Goal: Task Accomplishment & Management: Use online tool/utility

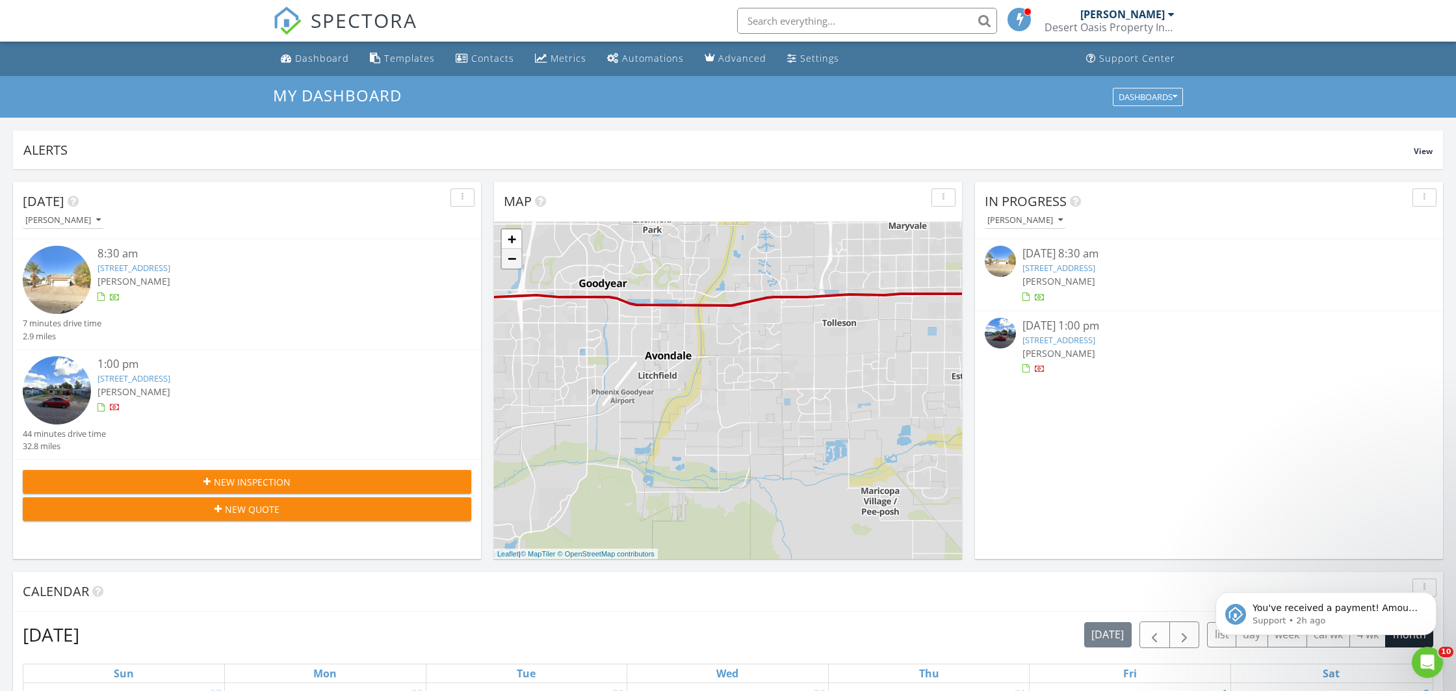
click at [513, 256] on link "−" at bounding box center [511, 258] width 19 height 19
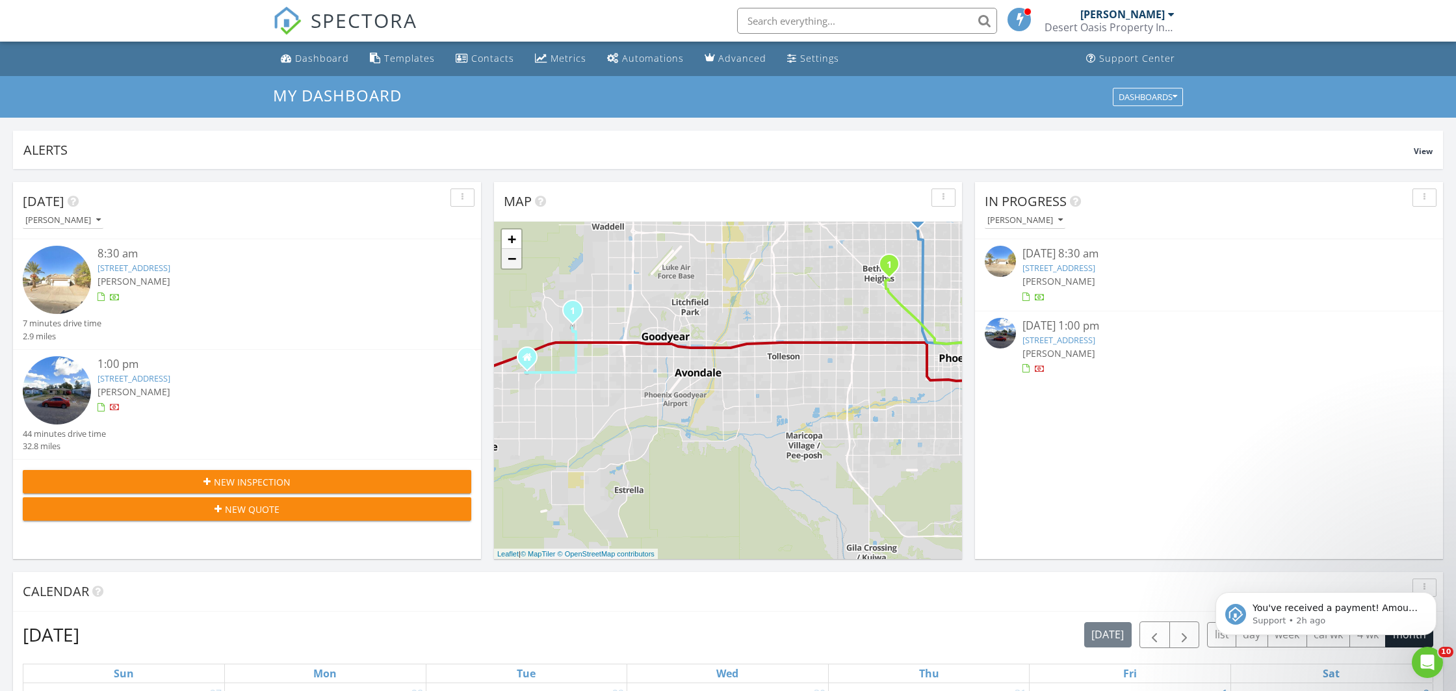
click at [513, 256] on link "−" at bounding box center [511, 258] width 19 height 19
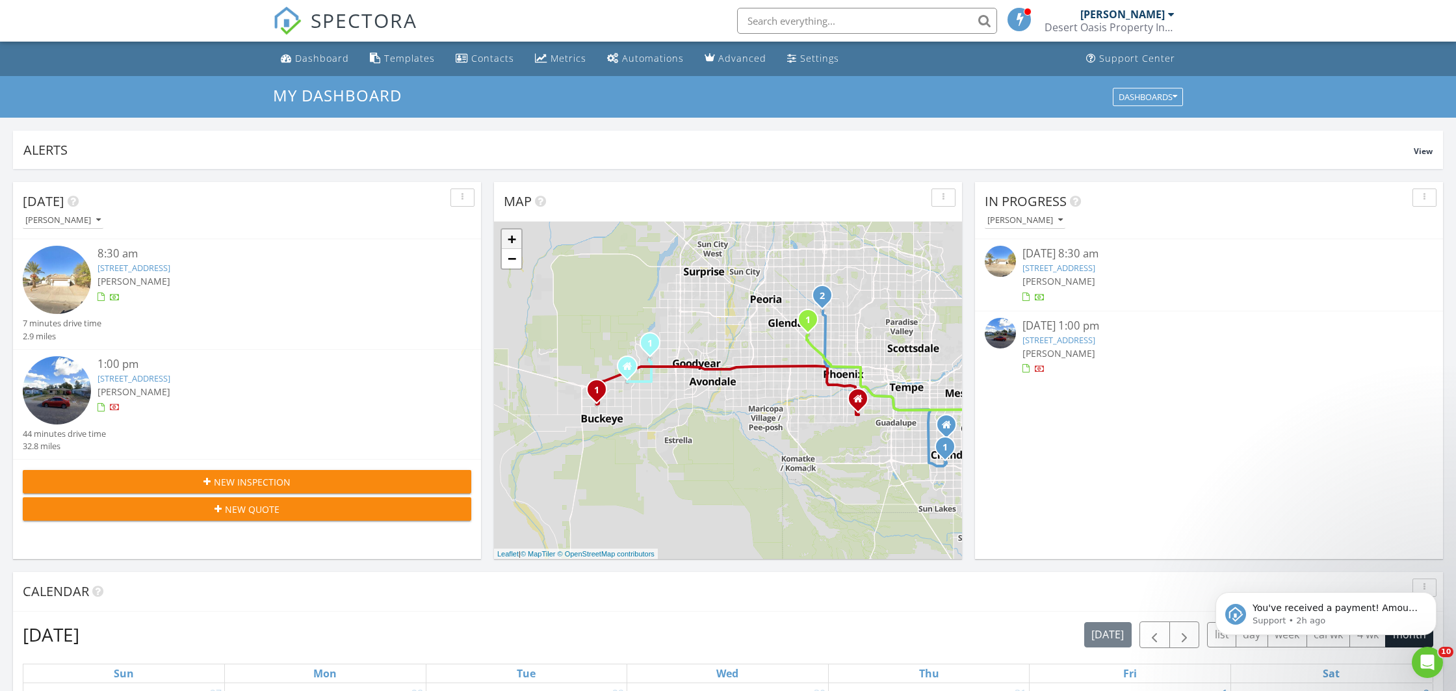
click at [511, 242] on link "+" at bounding box center [511, 238] width 19 height 19
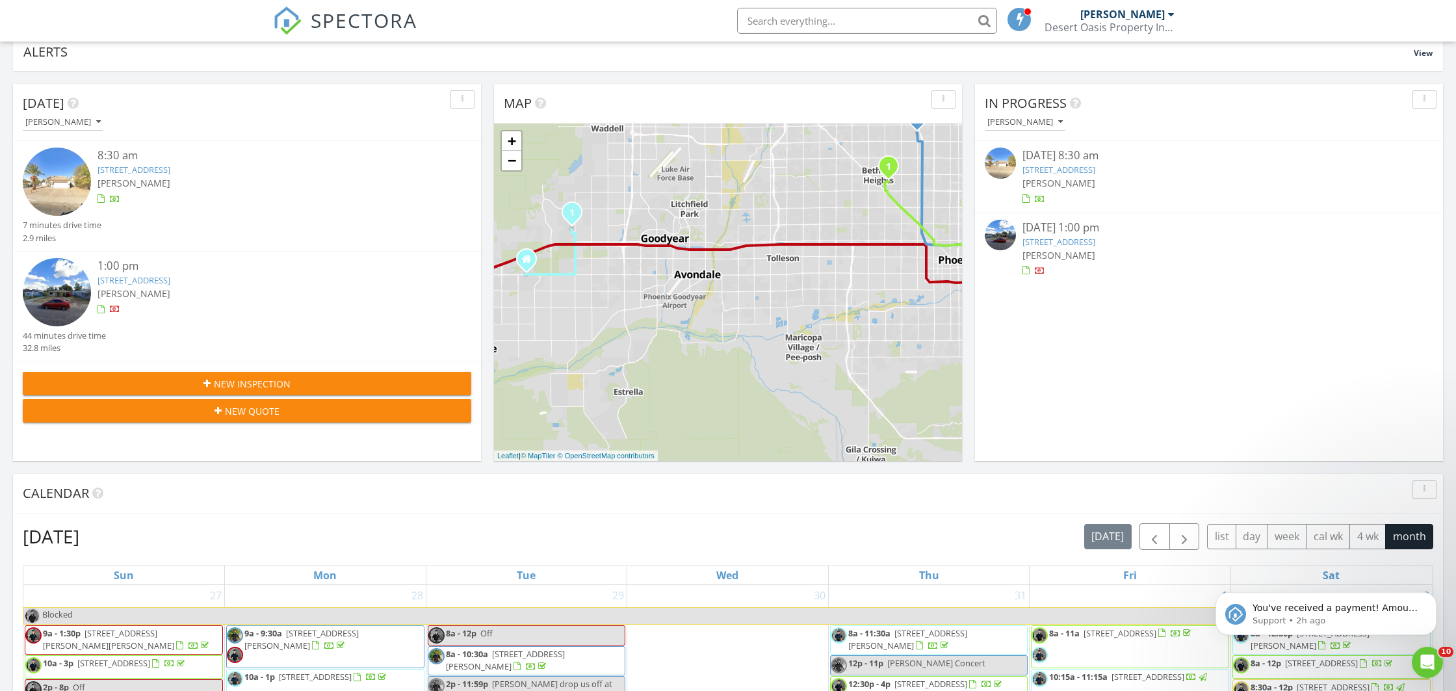
scroll to position [205, 0]
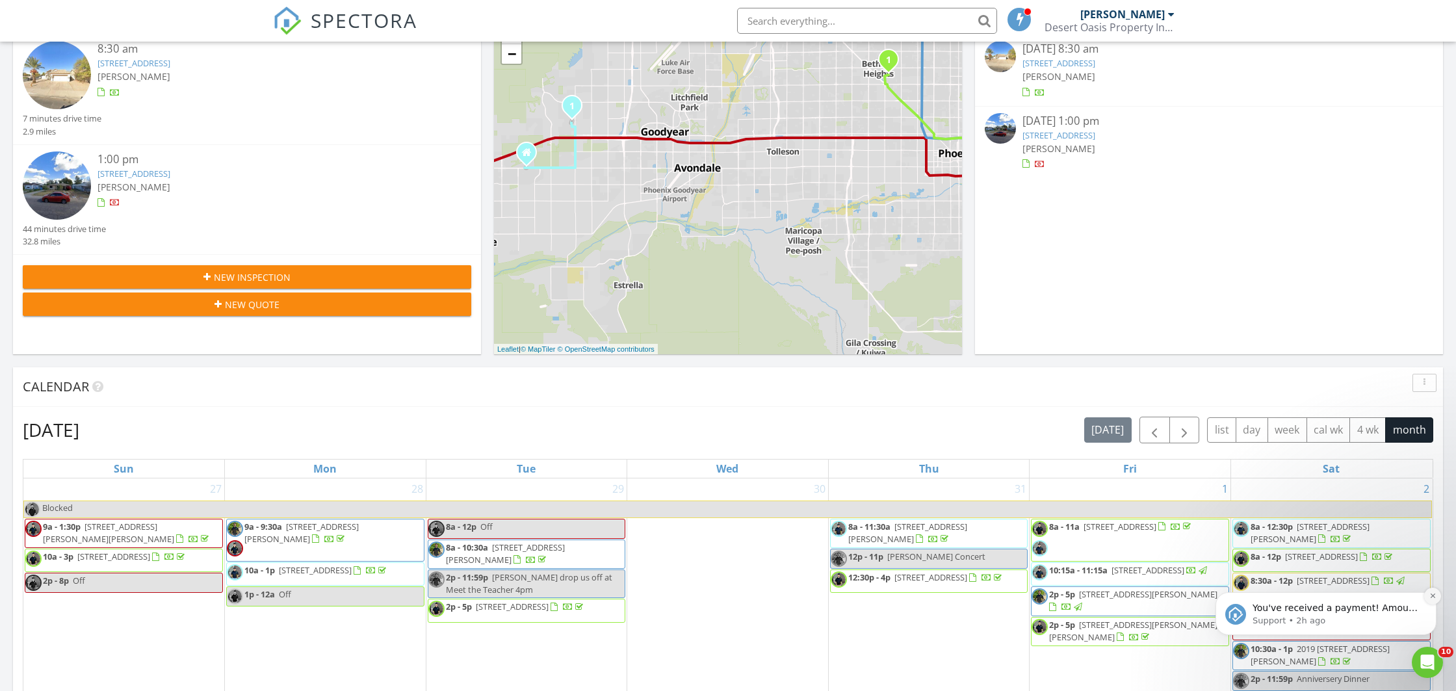
click at [1432, 599] on button "Dismiss notification" at bounding box center [1432, 595] width 17 height 17
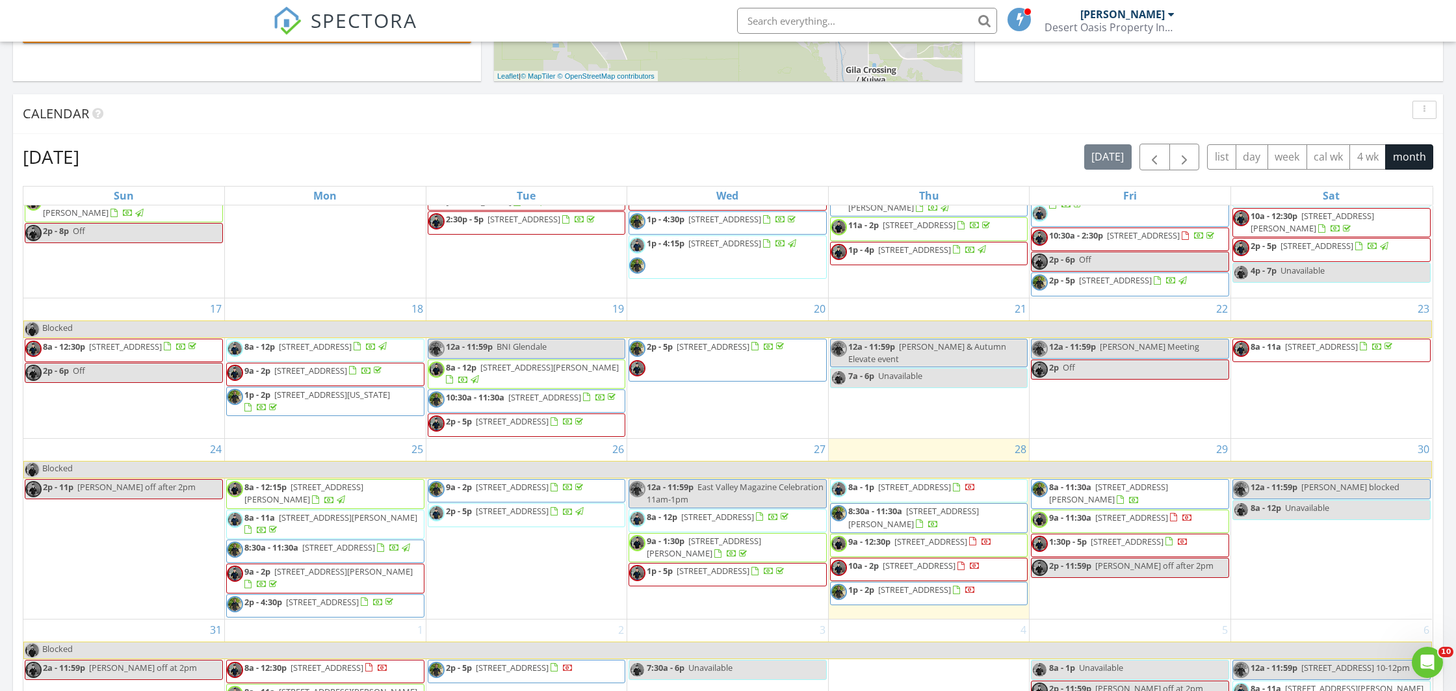
scroll to position [646, 0]
click at [951, 587] on span "8511 N 27th Dr, Phoenix 85051" at bounding box center [914, 590] width 73 height 12
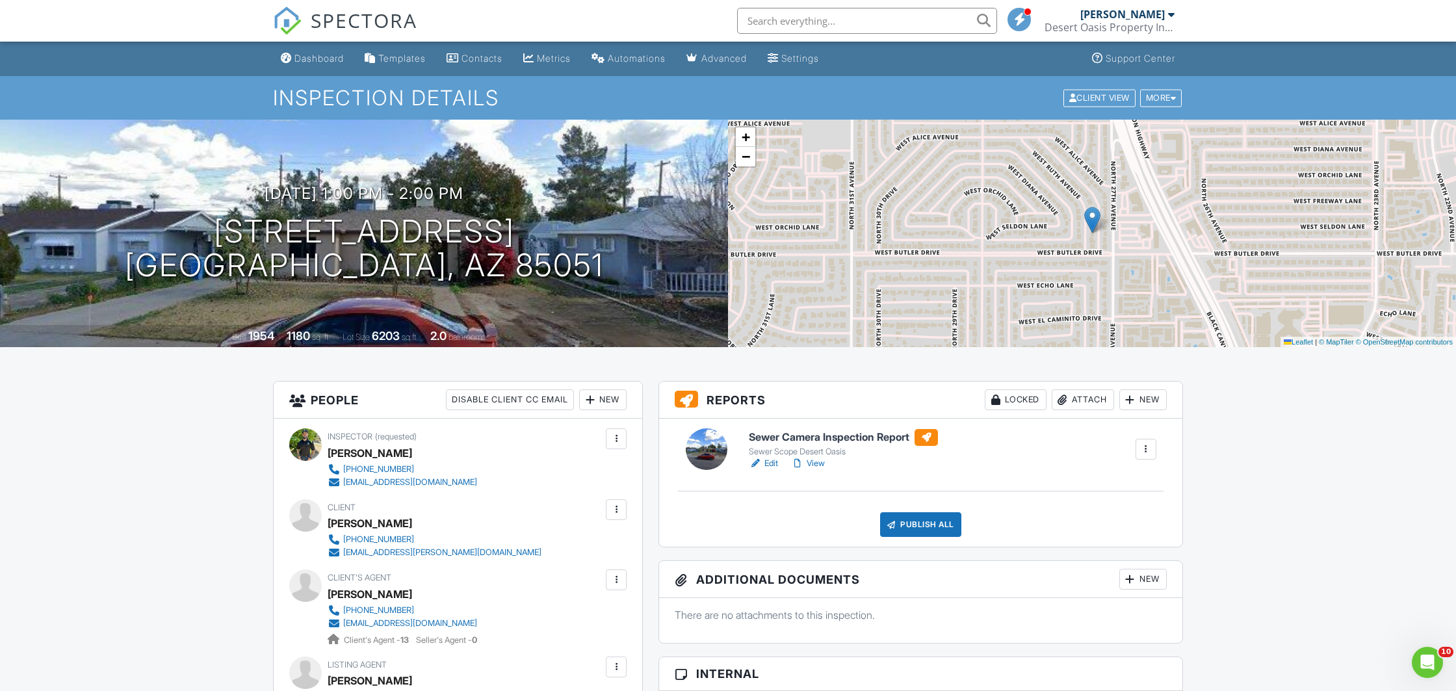
click at [822, 441] on h6 "Sewer Camera Inspection Report" at bounding box center [843, 437] width 189 height 17
